Goal: Information Seeking & Learning: Understand process/instructions

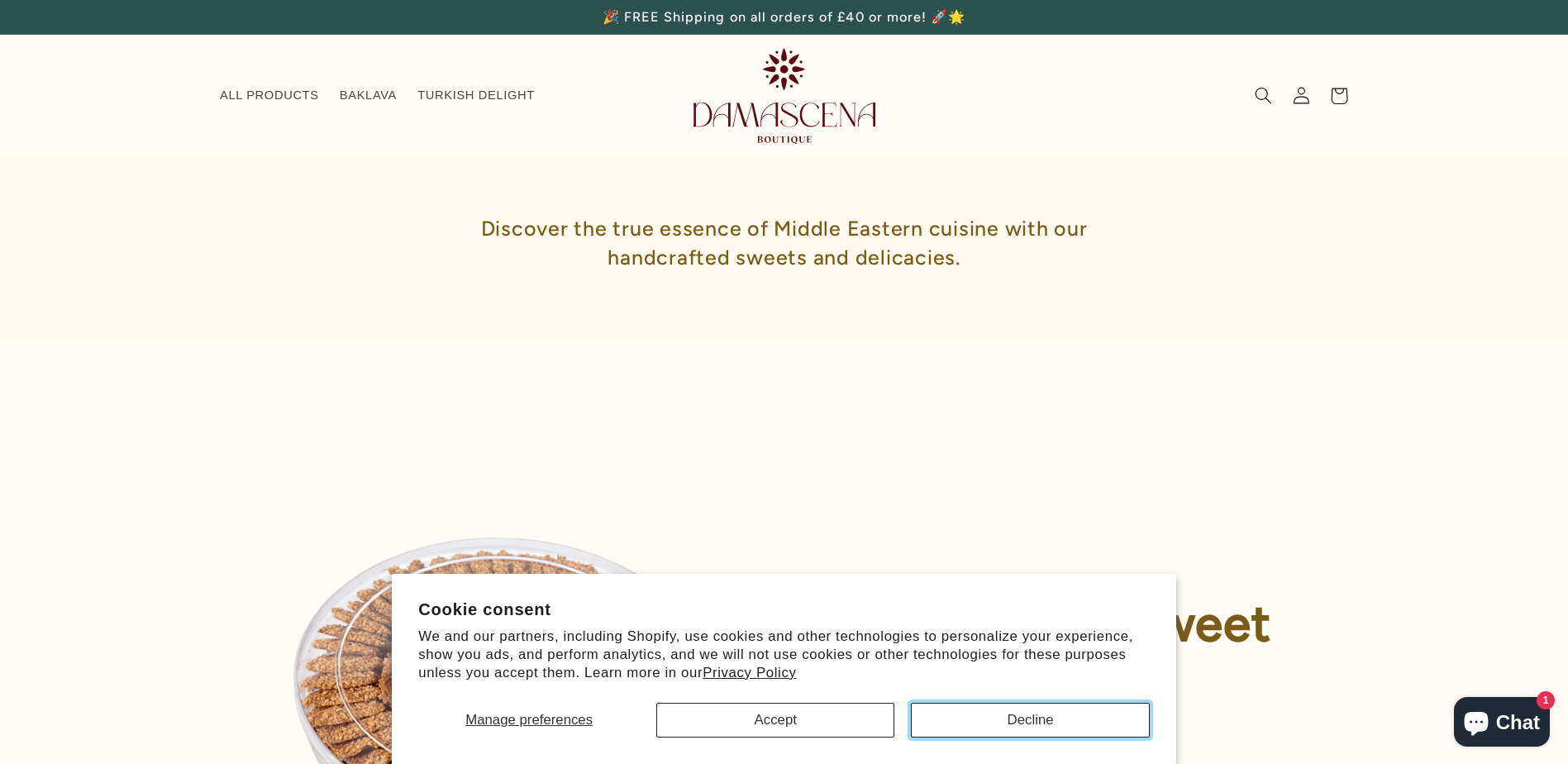
click at [1023, 722] on button "Decline" at bounding box center [1030, 720] width 238 height 35
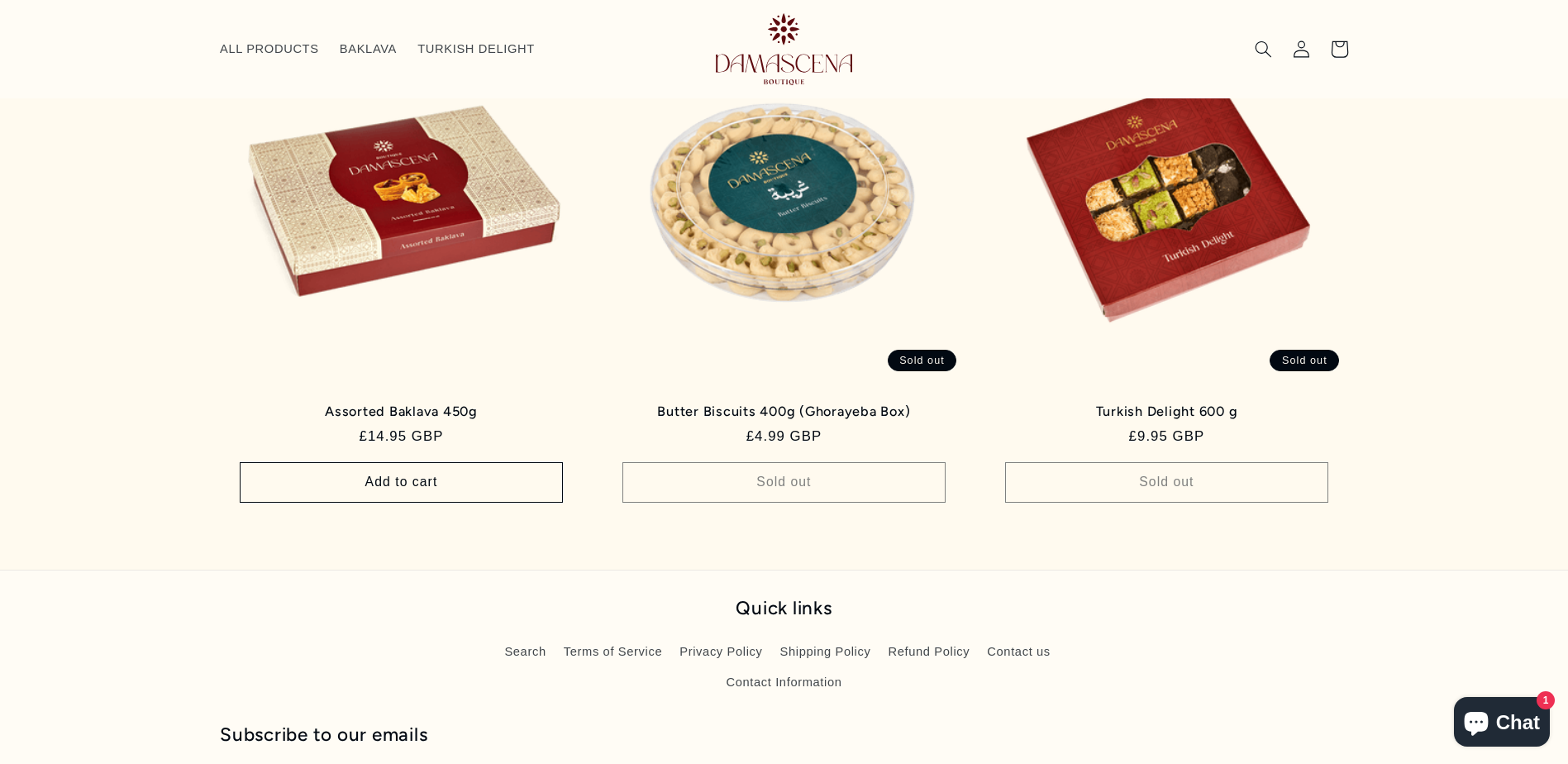
scroll to position [1670, 0]
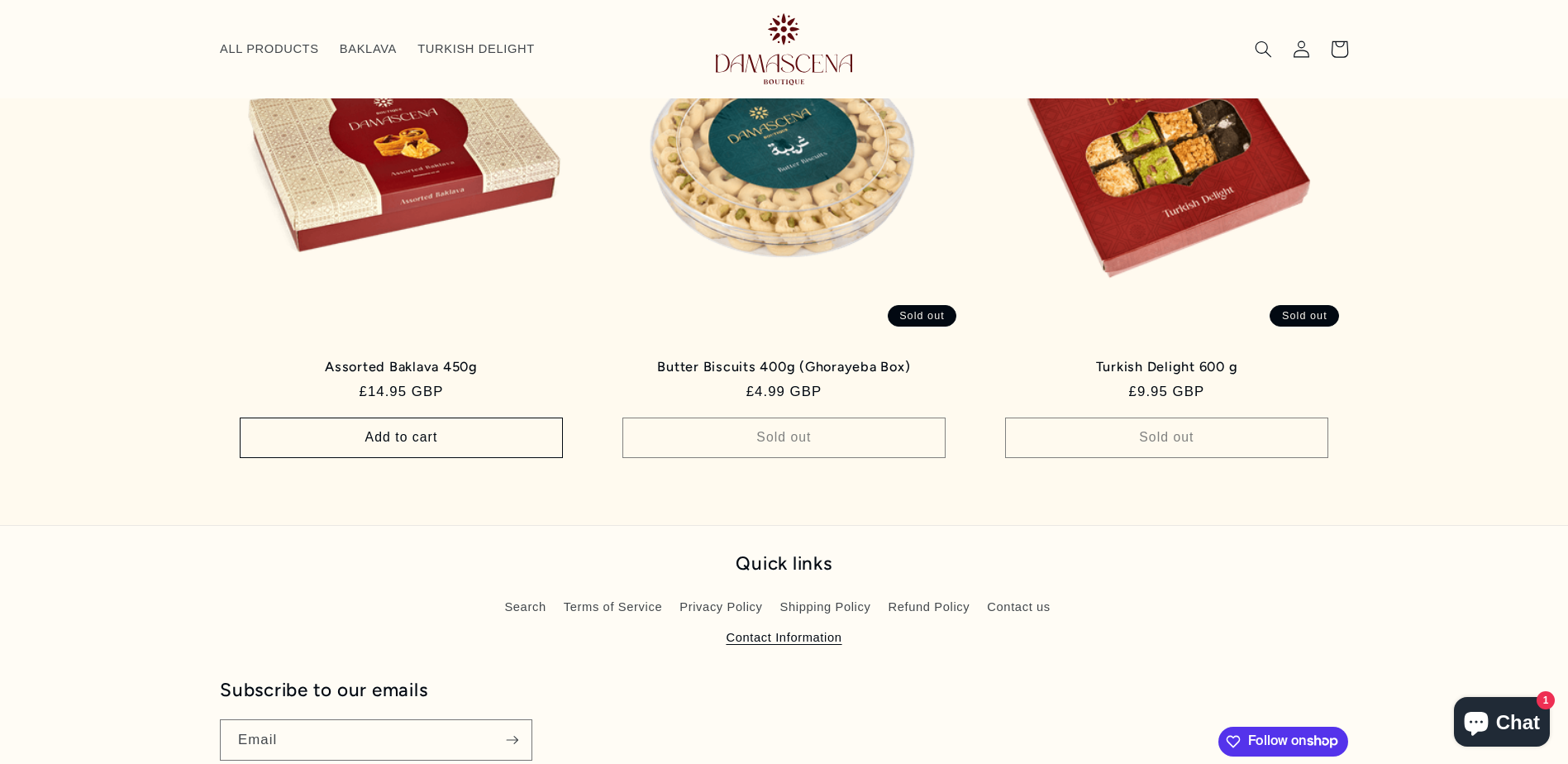
click at [795, 635] on link "Contact Information" at bounding box center [784, 637] width 116 height 29
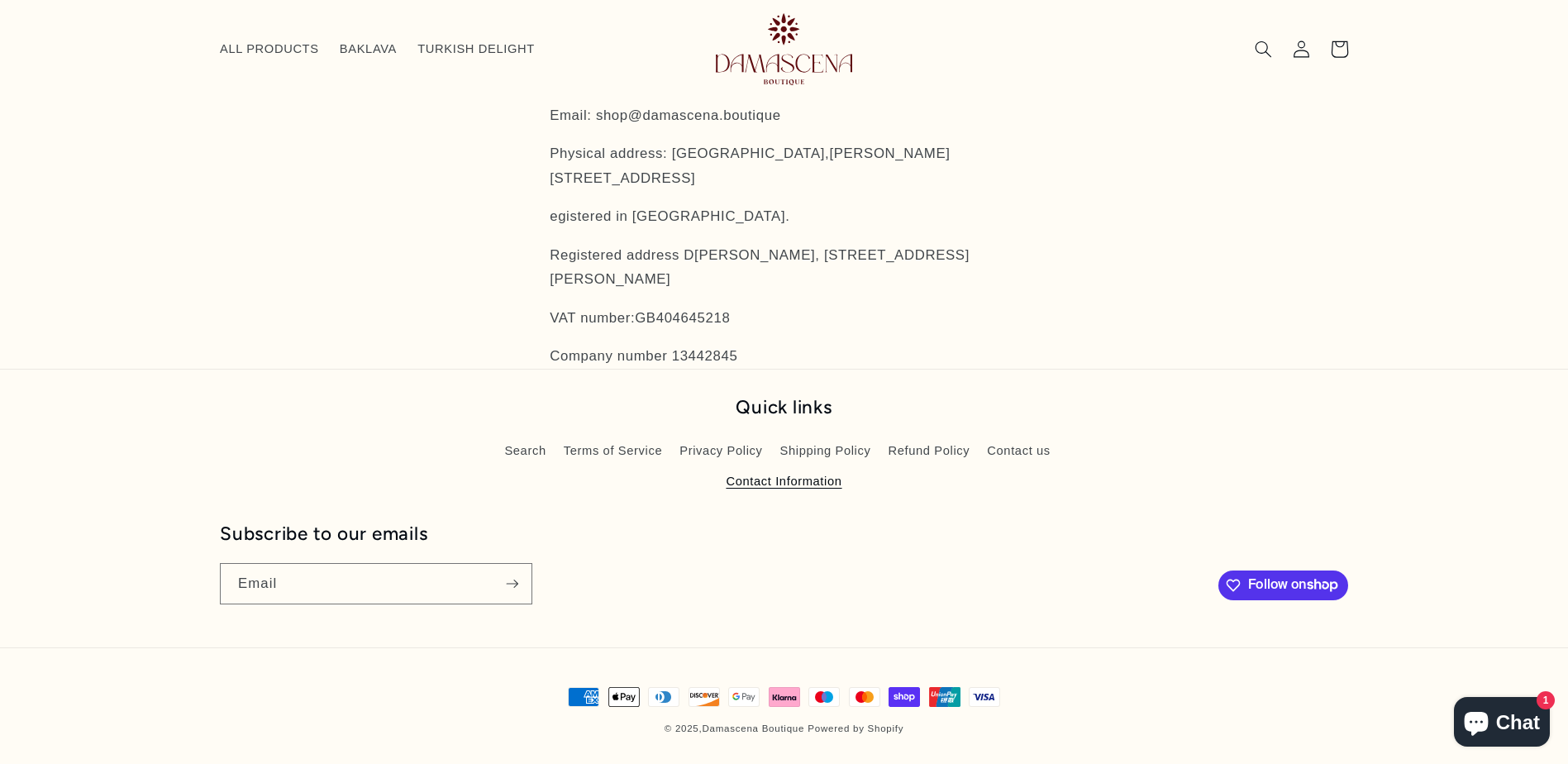
scroll to position [213, 0]
click at [817, 449] on link "Shipping Policy" at bounding box center [825, 451] width 91 height 29
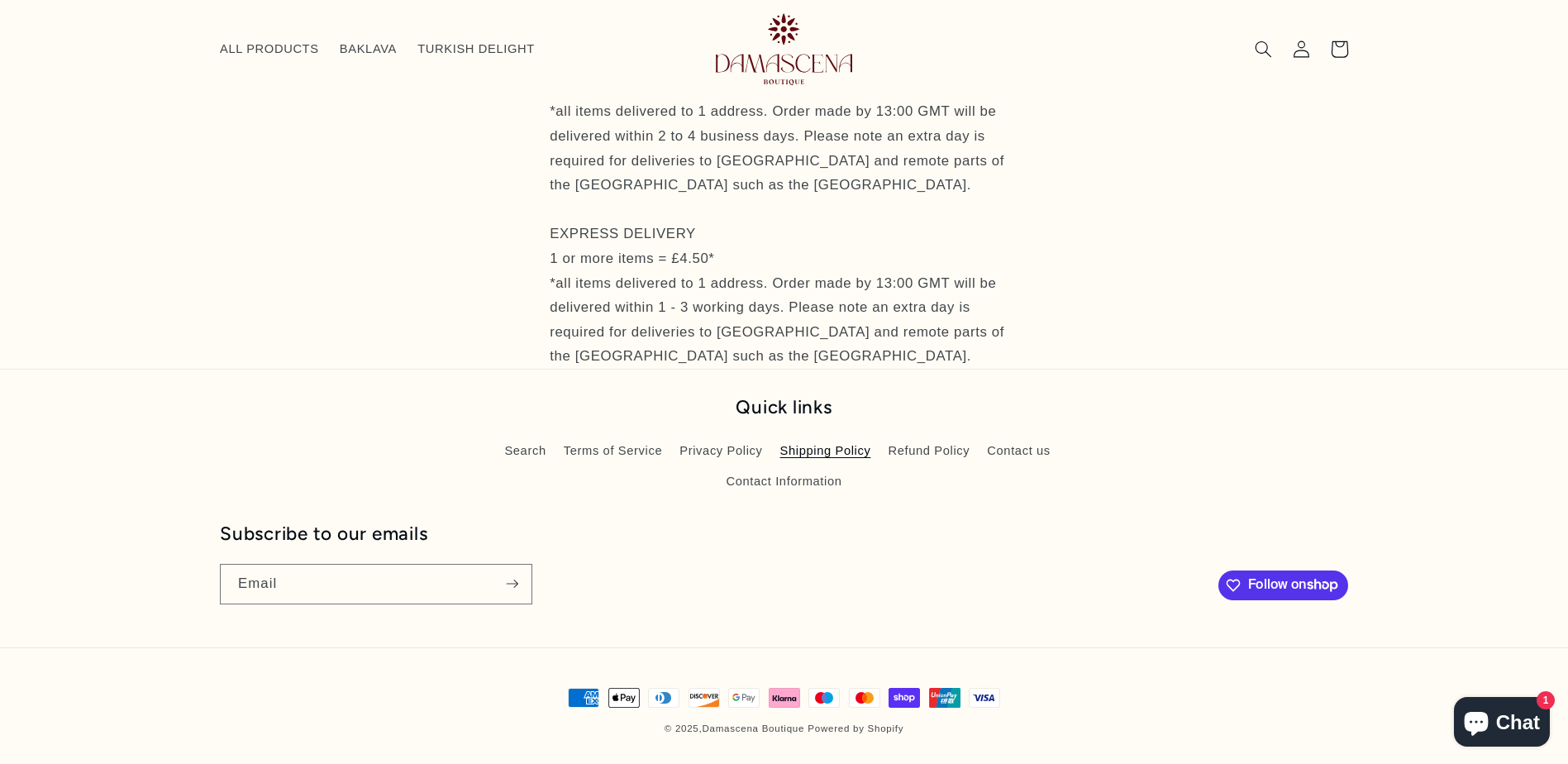
scroll to position [189, 0]
